Goal: Task Accomplishment & Management: Complete application form

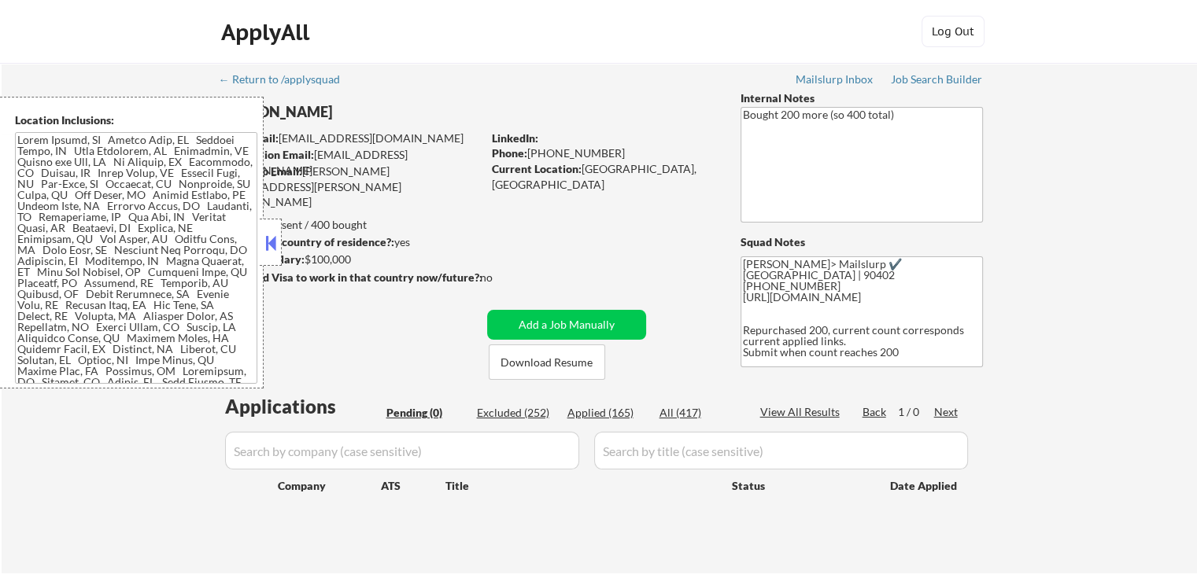
click at [277, 243] on button at bounding box center [270, 243] width 17 height 24
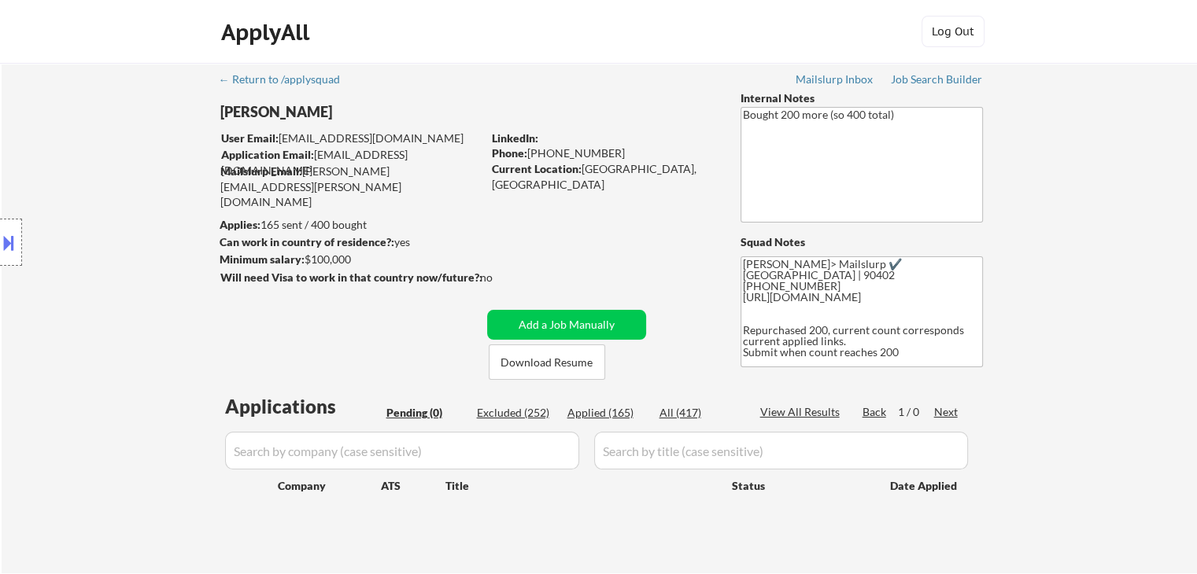
scroll to position [35, 0]
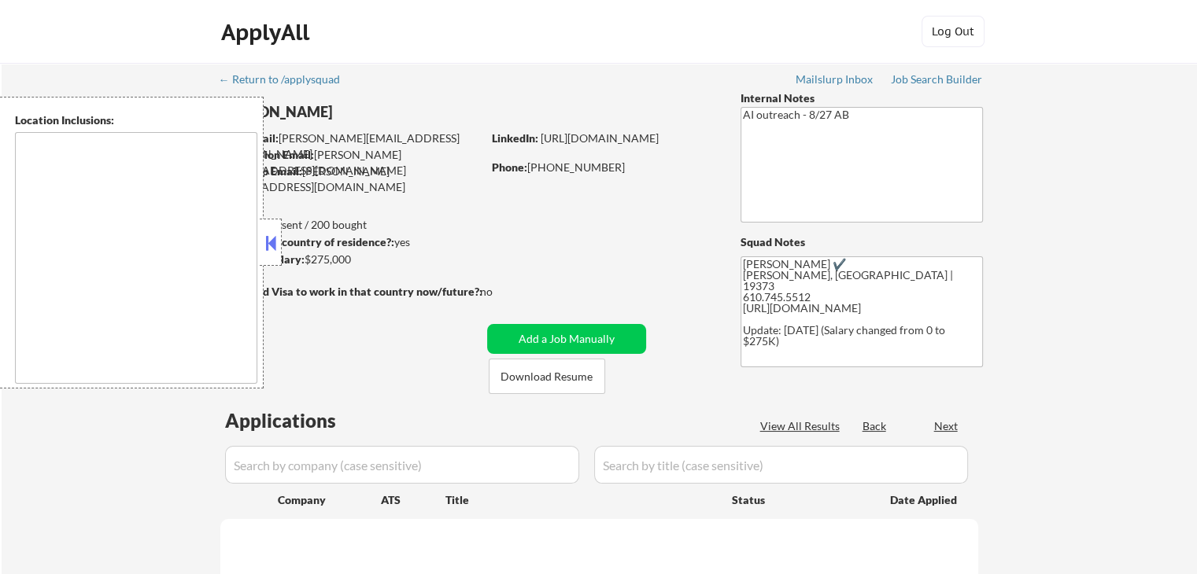
type textarea "Philadelphia, PA Camden, NJ Upper Darby, PA Cherry Hill, NJ Wilmington, DE Bens…"
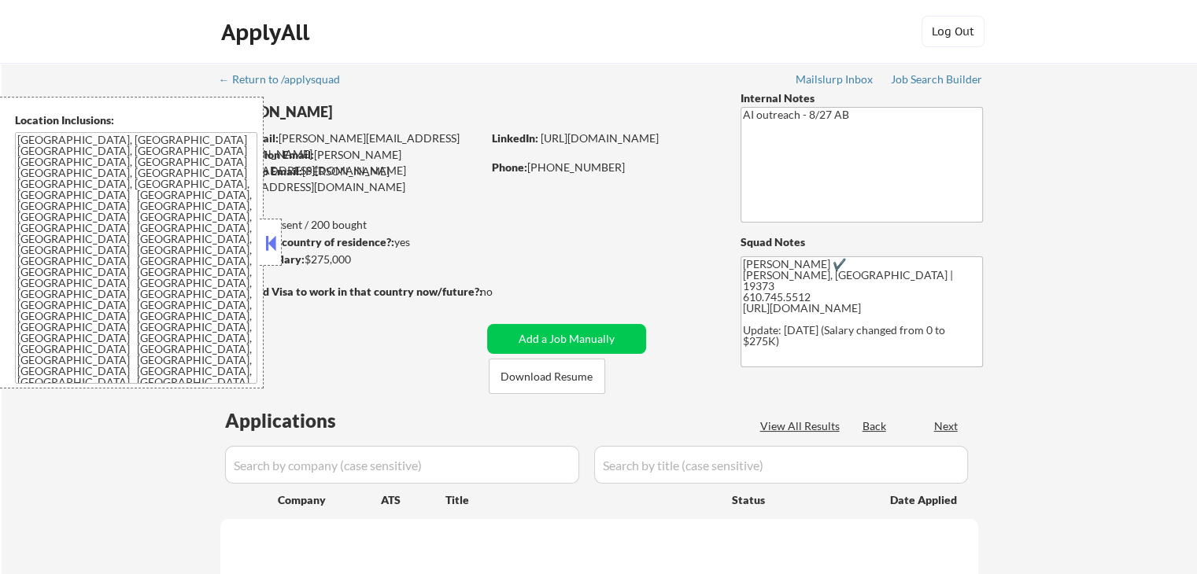
select select ""pending""
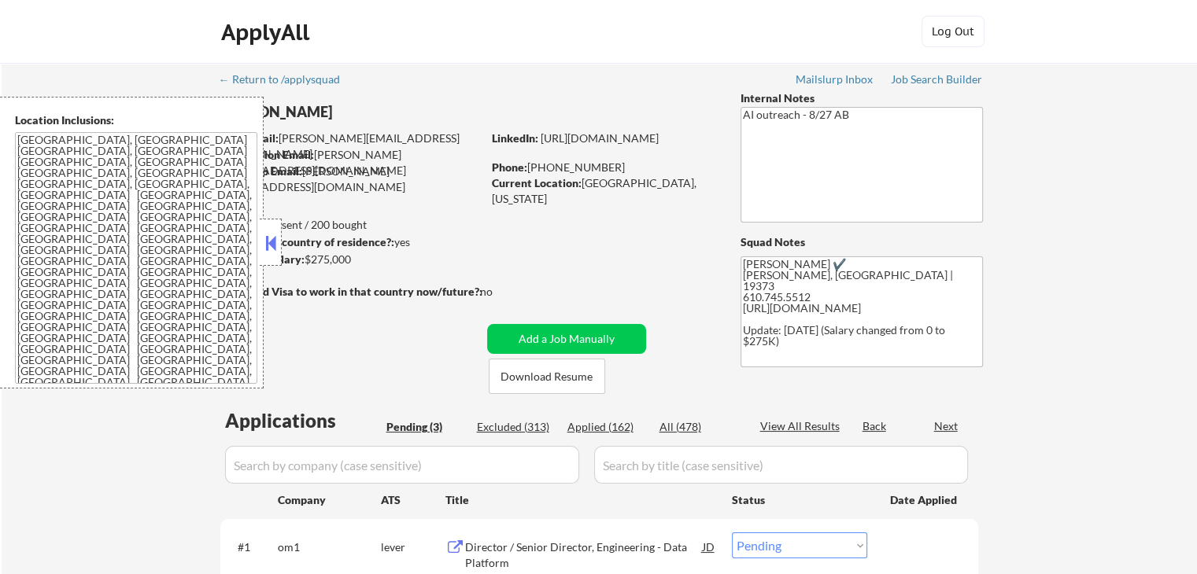
click at [271, 242] on button at bounding box center [270, 243] width 17 height 24
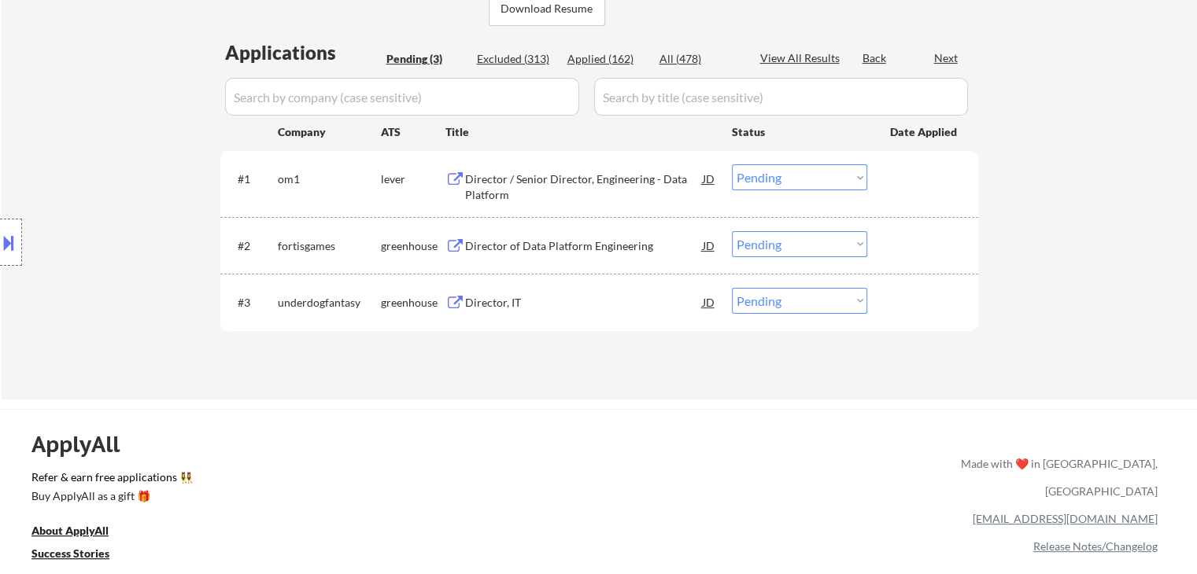
scroll to position [371, 0]
click at [567, 179] on div "Director / Senior Director, Engineering - Data Platform" at bounding box center [584, 184] width 238 height 31
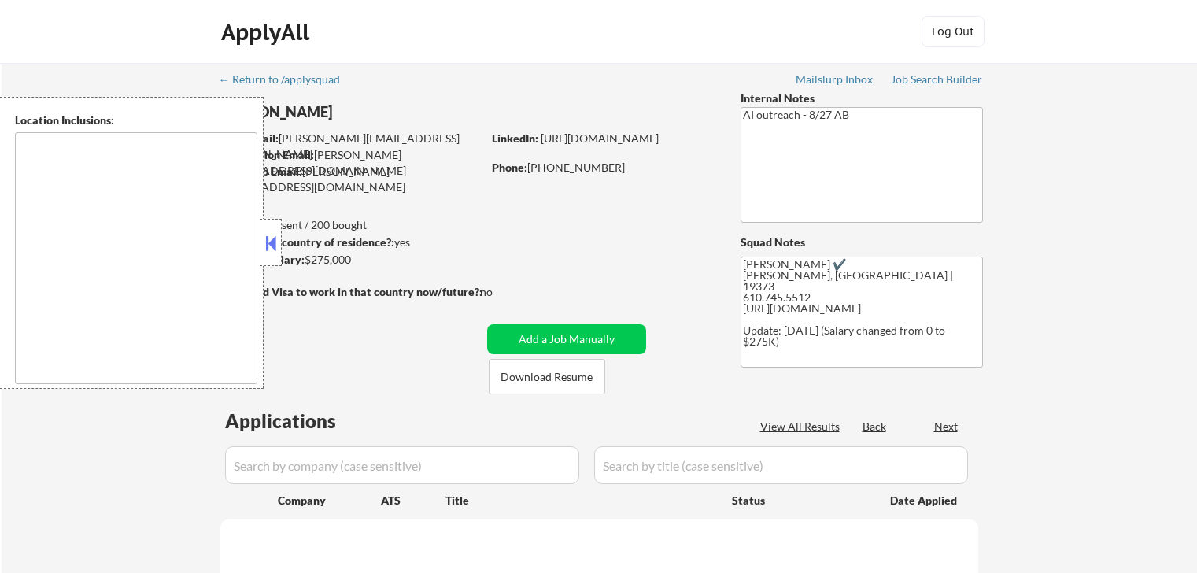
type textarea "[GEOGRAPHIC_DATA], [GEOGRAPHIC_DATA] [GEOGRAPHIC_DATA], [GEOGRAPHIC_DATA] [GEOG…"
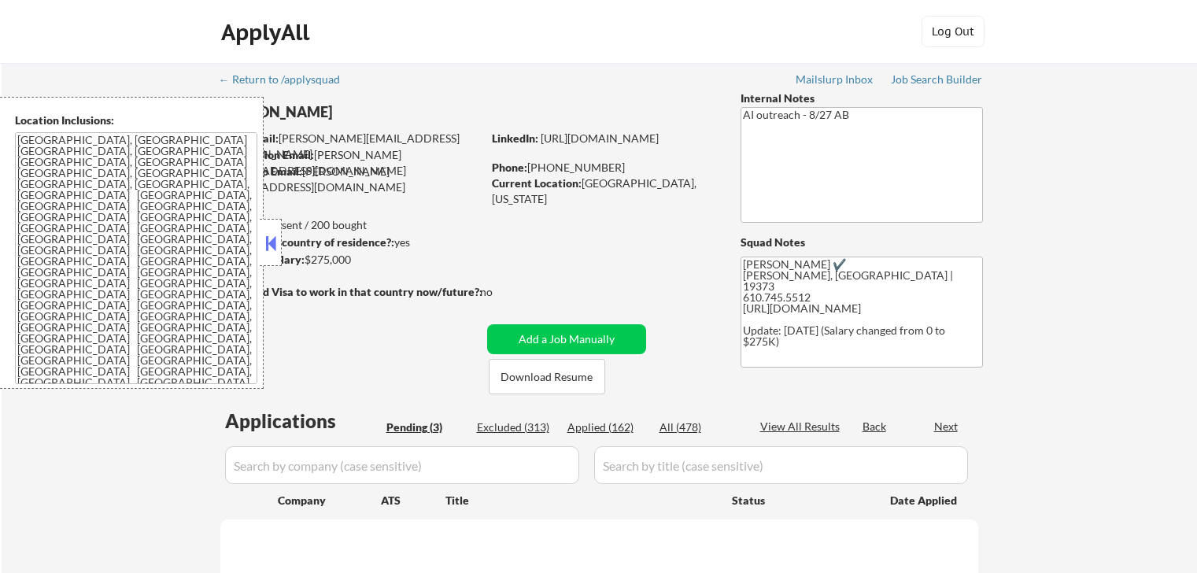
select select ""pending""
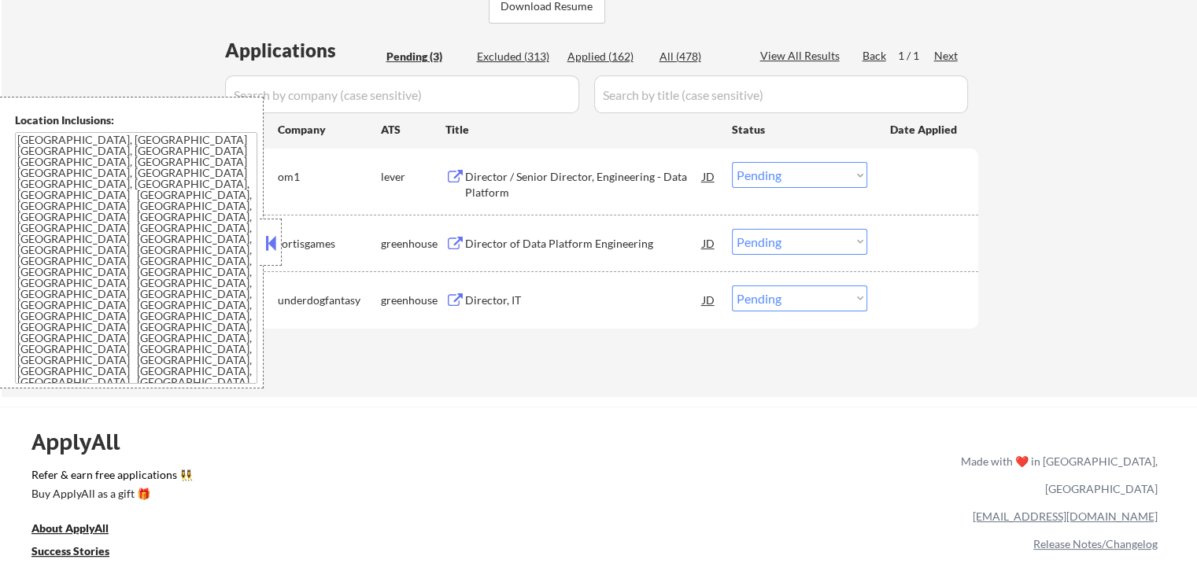
scroll to position [371, 0]
click at [277, 236] on button at bounding box center [270, 243] width 17 height 24
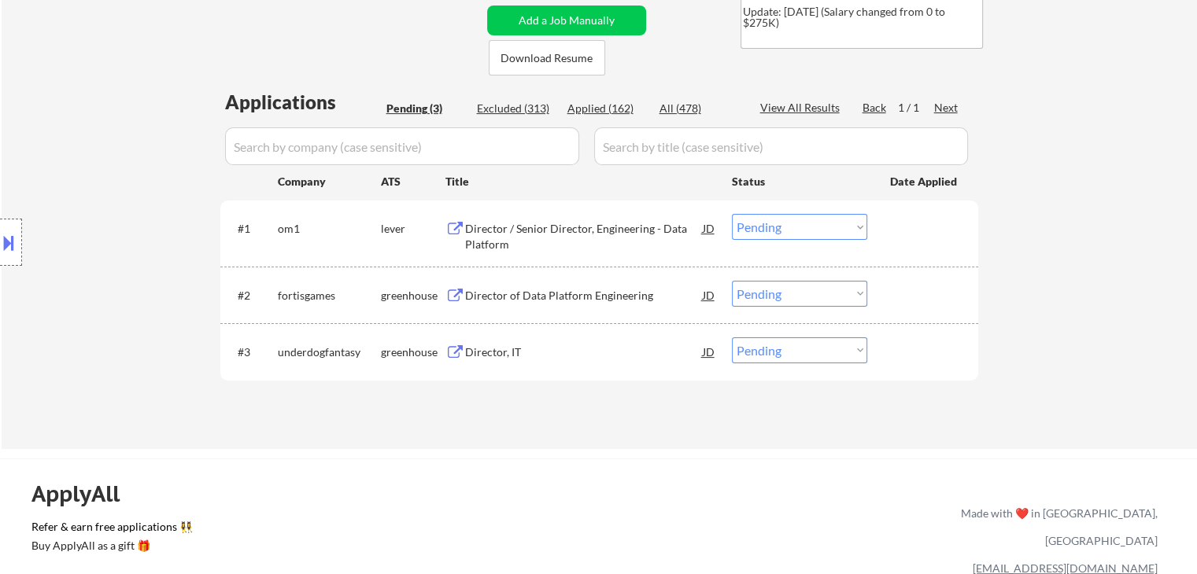
scroll to position [292, 0]
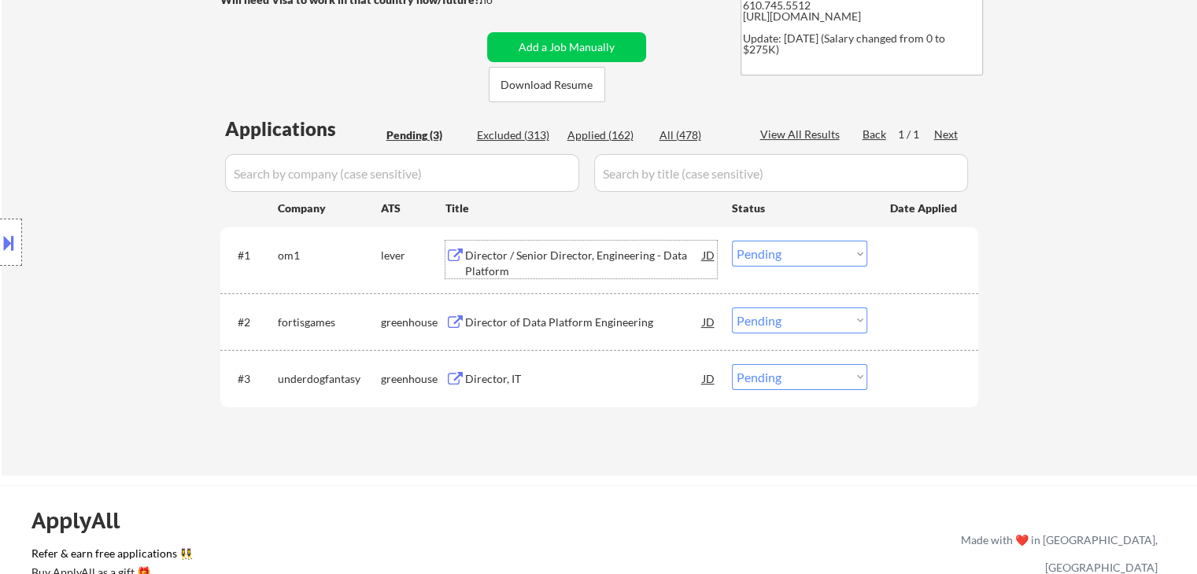
click at [585, 260] on div "Director / Senior Director, Engineering - Data Platform" at bounding box center [584, 263] width 238 height 31
